Goal: Transaction & Acquisition: Purchase product/service

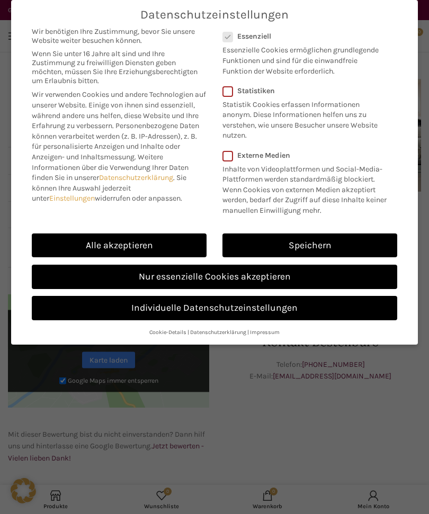
click at [136, 244] on link "Alle akzeptieren" at bounding box center [119, 246] width 175 height 24
checkbox input "true"
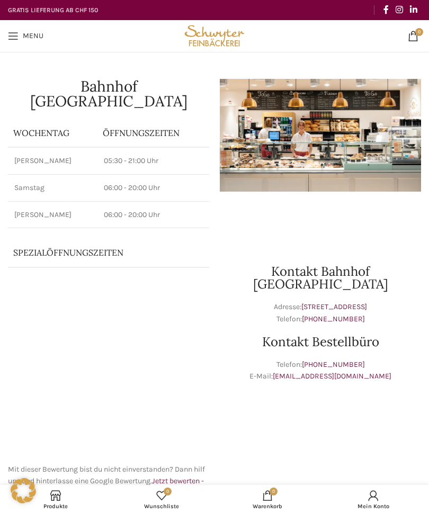
click at [19, 35] on link "Menu" at bounding box center [26, 35] width 46 height 21
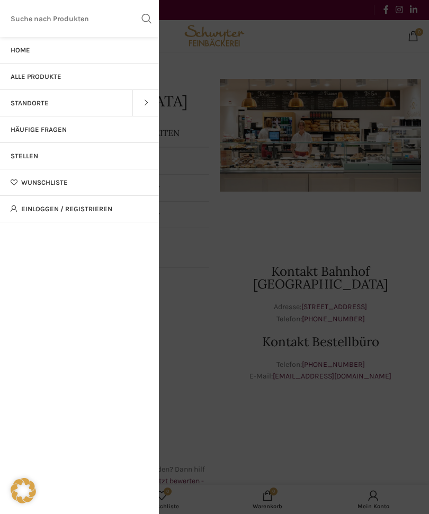
click at [51, 73] on span "Alle Produkte" at bounding box center [36, 77] width 51 height 8
click at [26, 74] on span "Alle Produkte" at bounding box center [36, 77] width 51 height 8
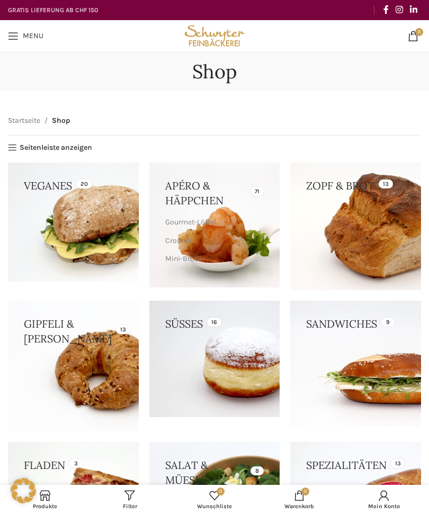
click at [207, 73] on h1 "Shop" at bounding box center [214, 71] width 44 height 23
click at [341, 115] on div "Startseite Shop" at bounding box center [214, 125] width 413 height 20
click at [54, 151] on link "Seitenleiste anzeigen" at bounding box center [50, 148] width 84 height 9
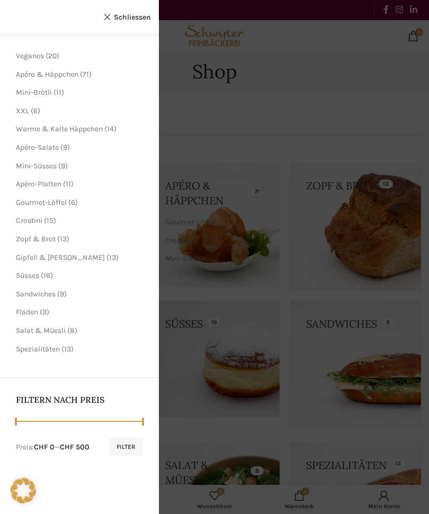
click at [47, 149] on span "Apéro-Salate" at bounding box center [37, 147] width 43 height 9
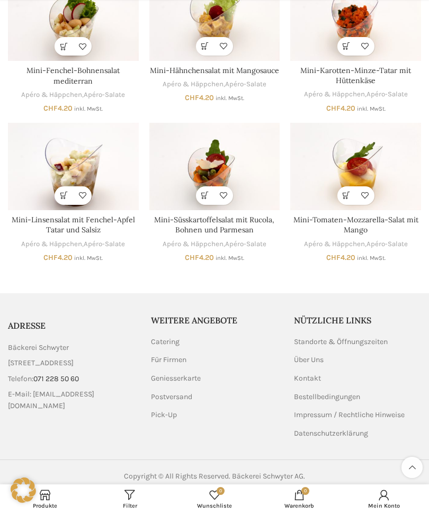
scroll to position [326, 0]
